Goal: Book appointment/travel/reservation

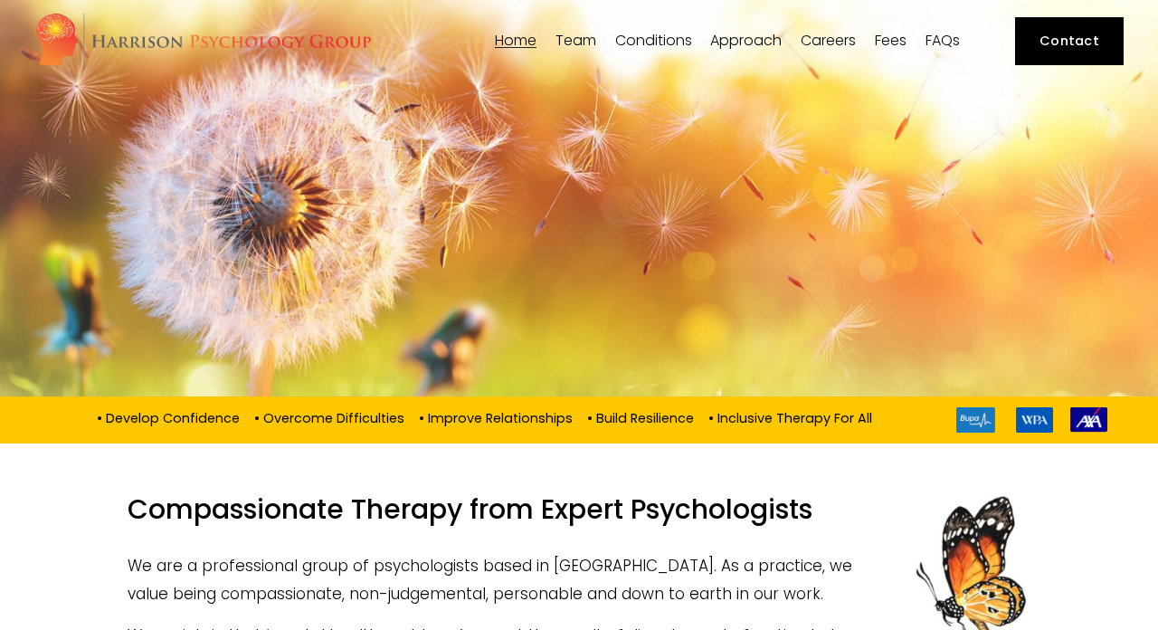
click at [893, 37] on link "Fees" at bounding box center [891, 41] width 32 height 17
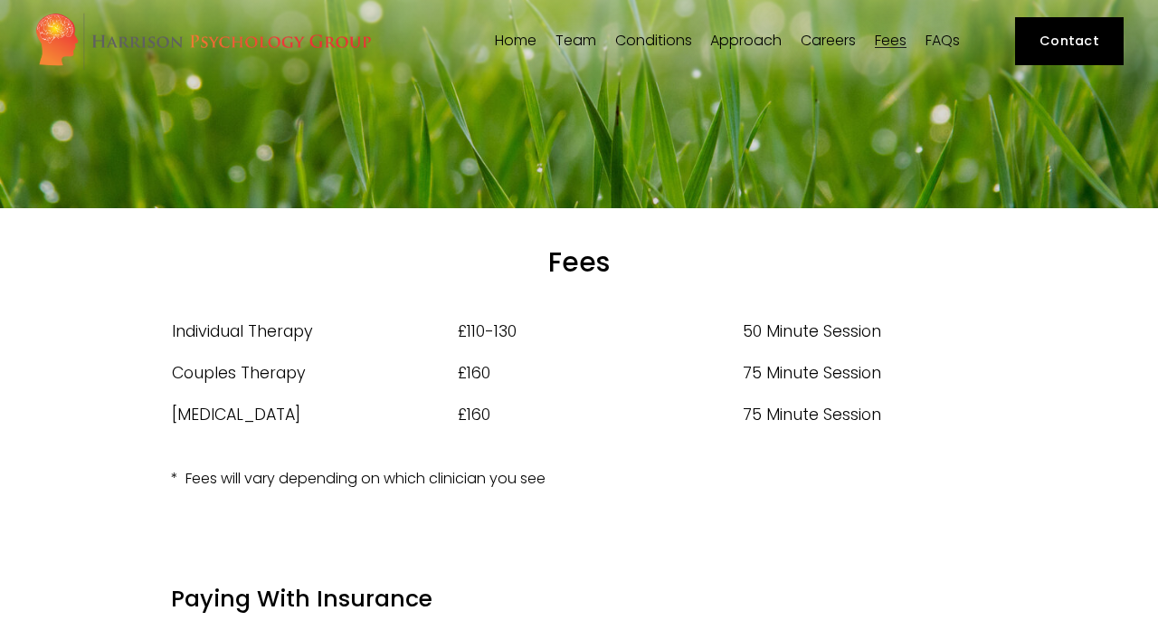
click at [0, 0] on span "[PERSON_NAME]" at bounding box center [0, 0] width 0 height 0
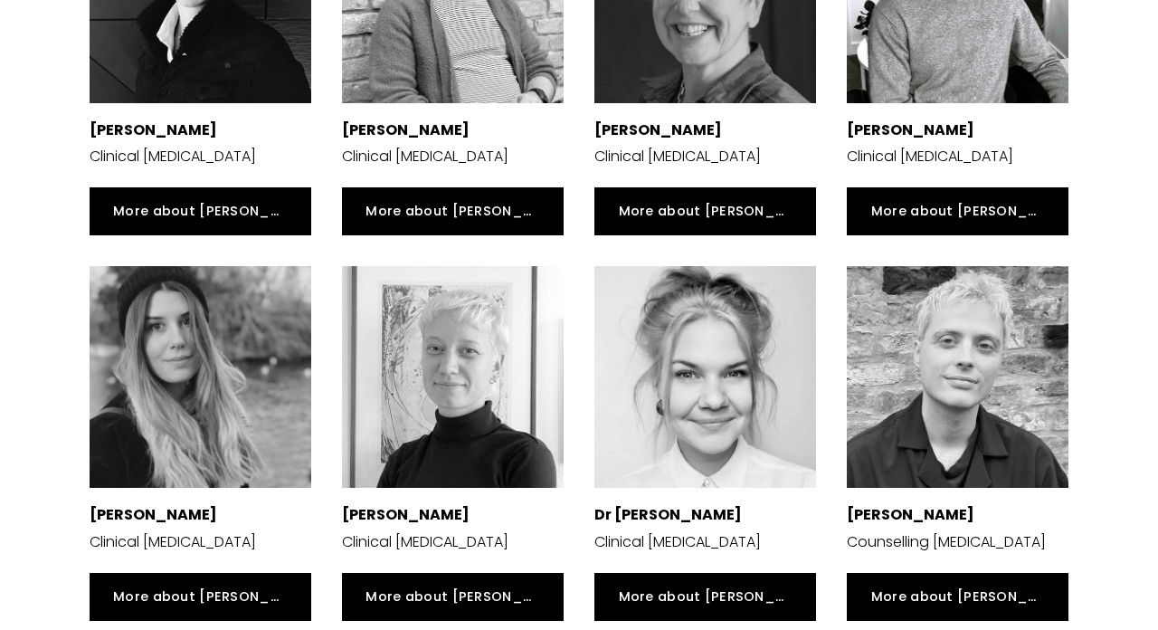
scroll to position [3061, 0]
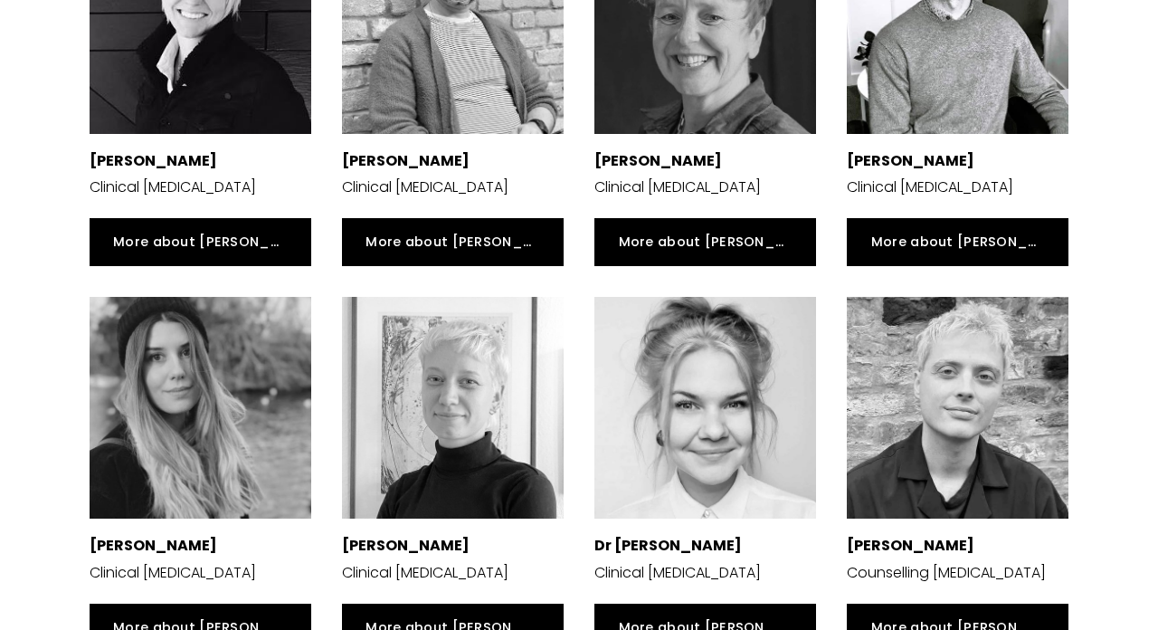
click at [480, 371] on div at bounding box center [453, 408] width 222 height 222
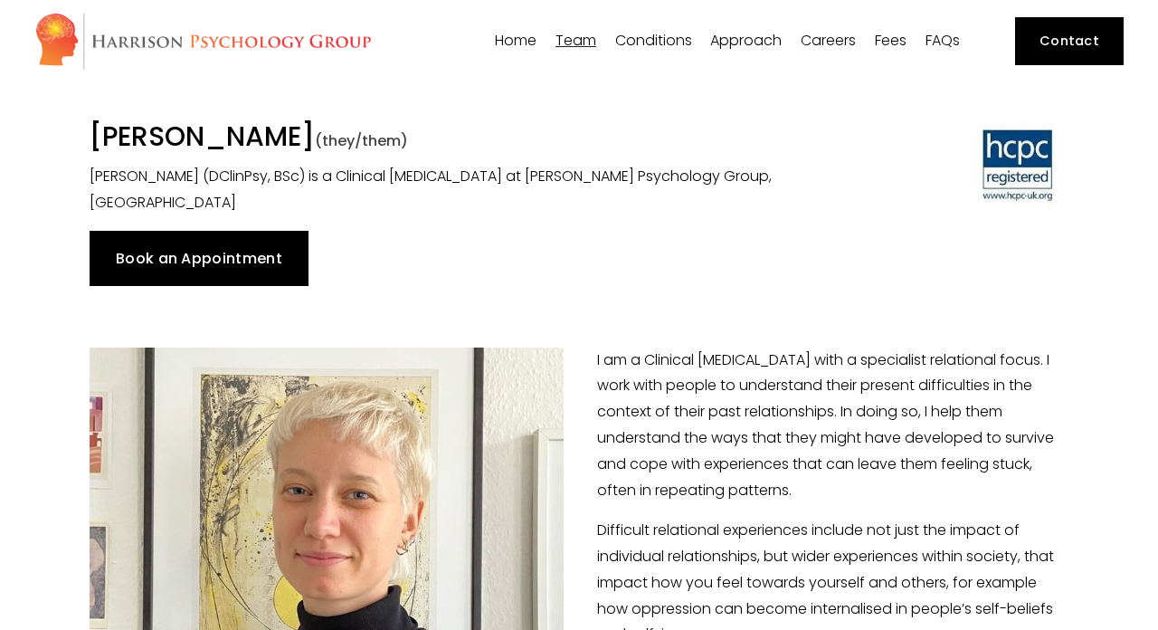
click at [265, 259] on link "Book an Appointment" at bounding box center [200, 258] width 220 height 54
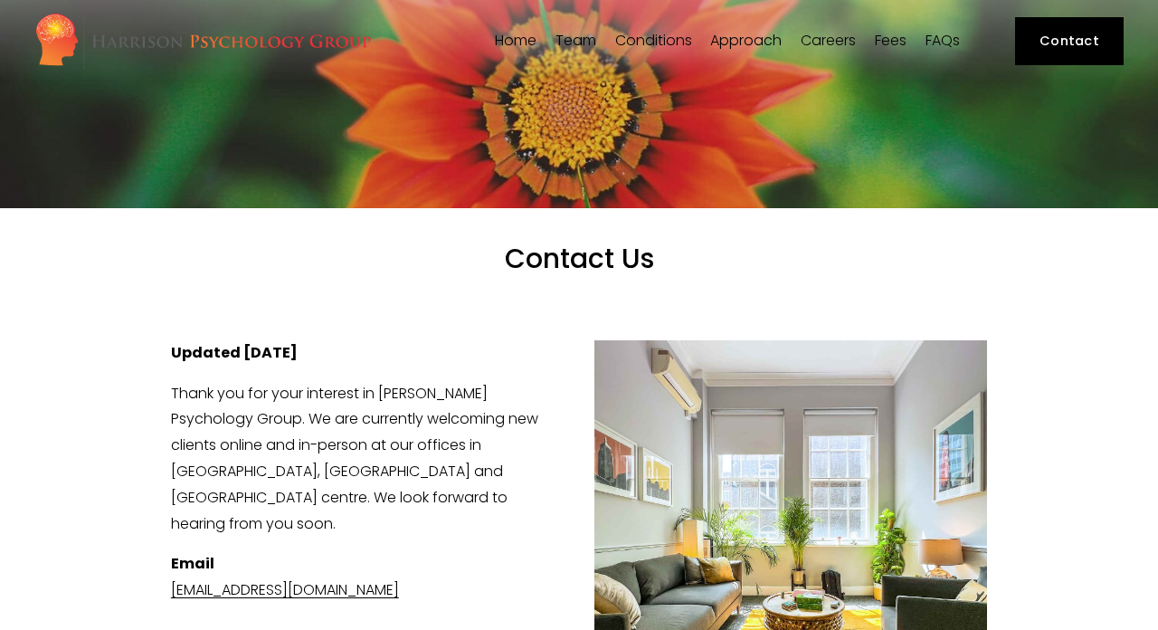
click at [903, 44] on link "Fees" at bounding box center [891, 41] width 32 height 17
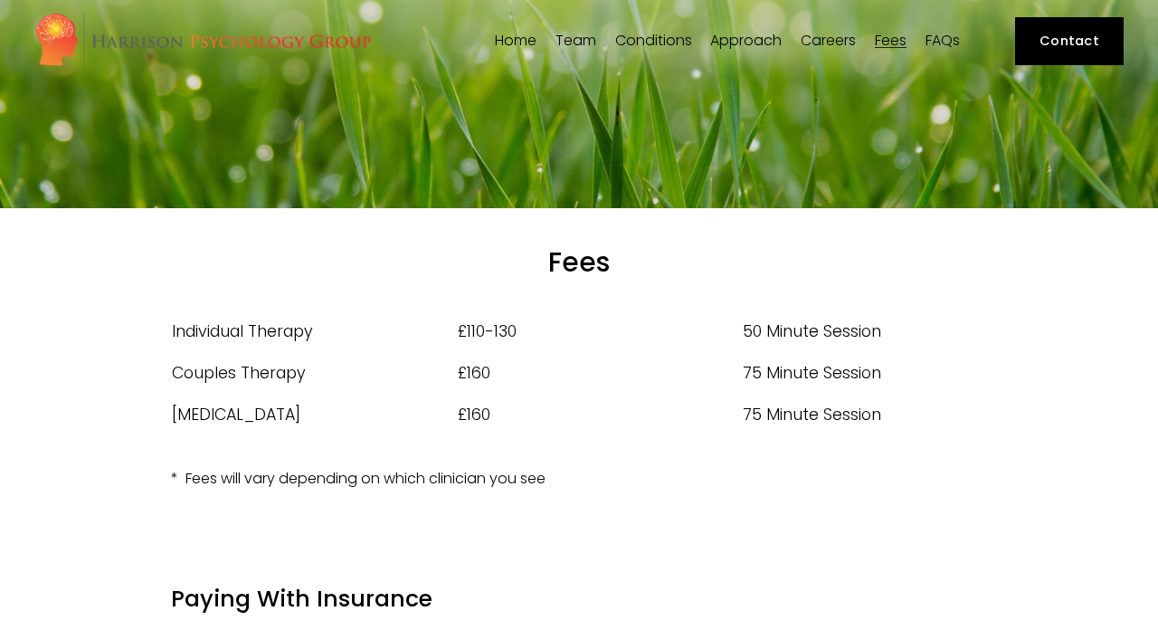
click at [516, 39] on link "Home" at bounding box center [516, 41] width 42 height 17
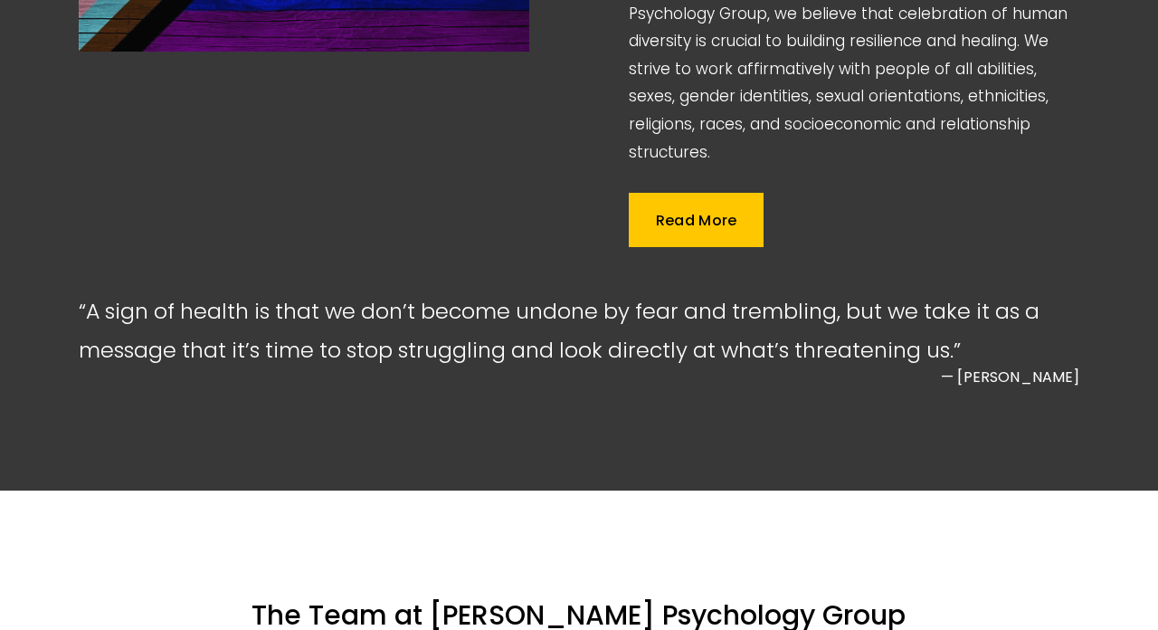
scroll to position [2163, 0]
